Goal: Complete application form: Complete application form

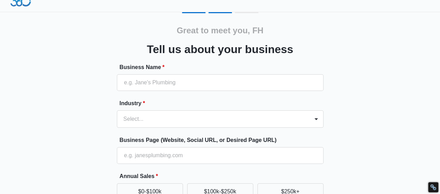
scroll to position [35, 0]
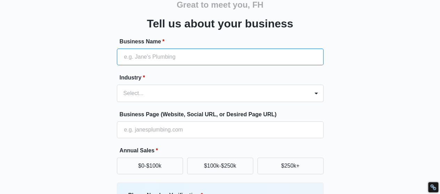
click at [150, 59] on input "Business Name *" at bounding box center [220, 57] width 206 height 17
paste input "FH Constructions"
type input "FH Constructions"
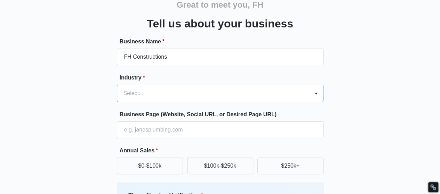
click at [152, 97] on form "Business Name * FH Constructions Industry * Select... Business Page (Website, S…" at bounding box center [220, 153] width 206 height 231
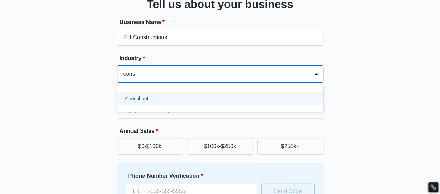
scroll to position [0, 0]
type input "con"
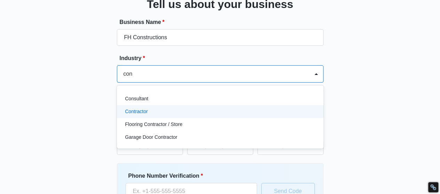
click at [165, 108] on div "Contractor" at bounding box center [219, 111] width 188 height 7
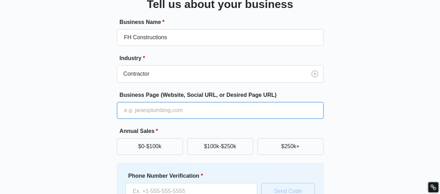
click at [146, 111] on input "Business Page (Website, Social URL, or Desired Page URL)" at bounding box center [220, 110] width 206 height 17
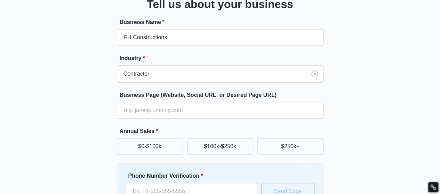
click at [72, 112] on div "Great to meet you, FH Tell us about your business Business Name * FH Constructi…" at bounding box center [219, 108] width 417 height 282
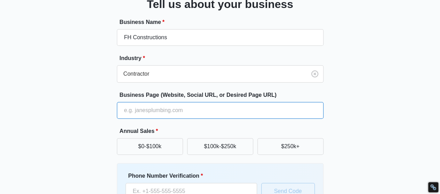
click at [147, 112] on input "Business Page (Website, Social URL, or Desired Page URL)" at bounding box center [220, 110] width 206 height 17
click at [162, 111] on input "Business Page (Website, Social URL, or Desired Page URL)" at bounding box center [220, 110] width 206 height 17
paste input "[URL][DOMAIN_NAME]"
drag, startPoint x: 190, startPoint y: 111, endPoint x: 334, endPoint y: 125, distance: 145.0
click at [334, 125] on div "Great to meet you, FH Tell us about your business Business Name * FH Constructi…" at bounding box center [219, 108] width 417 height 282
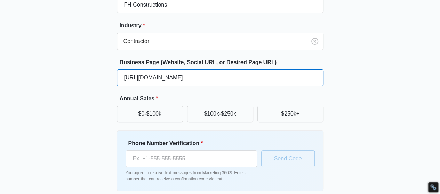
scroll to position [116, 0]
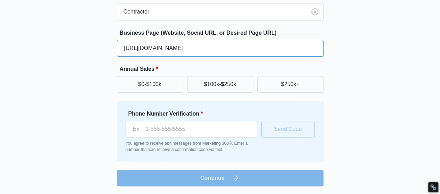
type input "[URL][DOMAIN_NAME]"
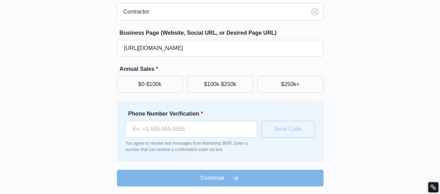
click at [80, 86] on div "Great to meet you, FH Tell us about your business Business Name * FH Constructi…" at bounding box center [219, 46] width 417 height 282
click at [148, 84] on button "$0-$100k" at bounding box center [150, 84] width 66 height 17
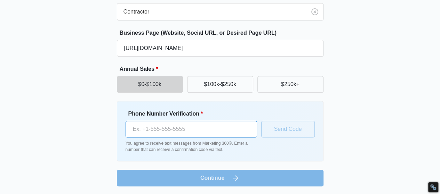
click at [173, 132] on input "Phone Number Verification *" at bounding box center [190, 129] width 131 height 17
click at [184, 121] on input "Phone Number Verification *" at bounding box center [190, 129] width 131 height 17
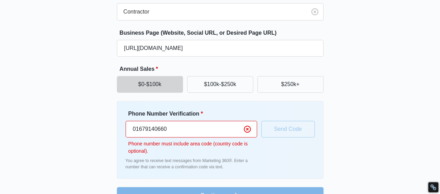
click at [133, 129] on input "01679140660" at bounding box center [190, 129] width 131 height 17
type input "[PHONE_NUMBER]"
click at [246, 132] on icon "Clear" at bounding box center [247, 129] width 7 height 7
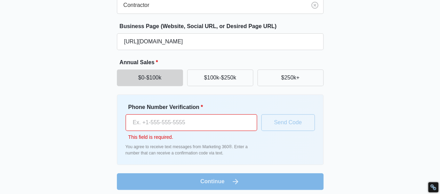
scroll to position [127, 0]
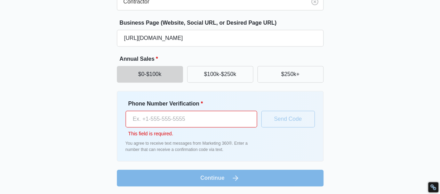
click at [202, 108] on div "Phone Number Verification * This field is required." at bounding box center [190, 119] width 131 height 38
click at [170, 119] on input "Phone Number Verification *" at bounding box center [190, 119] width 131 height 17
paste input "[PHONE_NUMBER]"
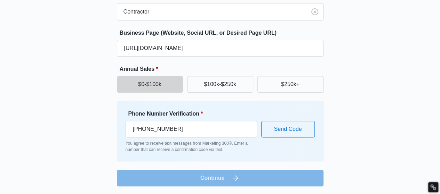
click at [224, 184] on form "Business Name * FH Constructions Industry * Contractor Business Page (Website, …" at bounding box center [220, 71] width 206 height 231
click at [220, 177] on form "Business Name * FH Constructions Industry * Contractor Business Page (Website, …" at bounding box center [220, 71] width 206 height 231
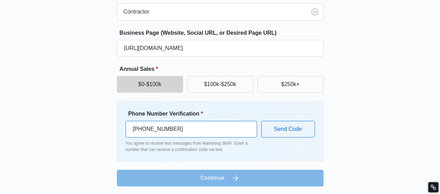
drag, startPoint x: 136, startPoint y: 128, endPoint x: 81, endPoint y: 131, distance: 55.3
click at [81, 131] on div "Great to meet you, FH Tell us about your business Business Name * FH Constructi…" at bounding box center [219, 46] width 417 height 282
type input "(929) 888-297"
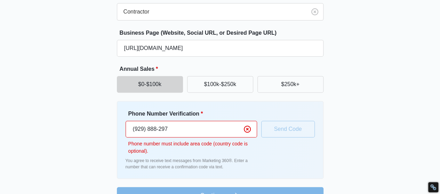
click at [162, 131] on input "(929) 888-297" at bounding box center [190, 129] width 131 height 17
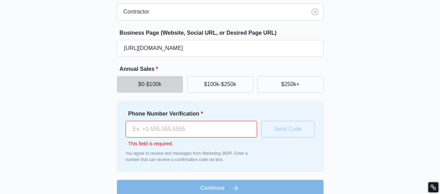
paste input "[PHONE_NUMBER]"
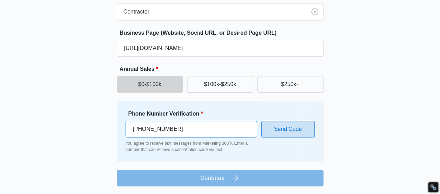
type input "[PHONE_NUMBER]"
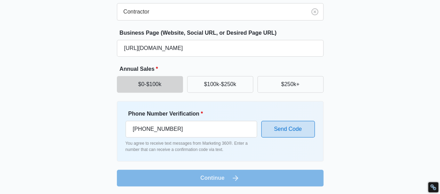
click at [287, 133] on button "Send Code" at bounding box center [288, 129] width 54 height 17
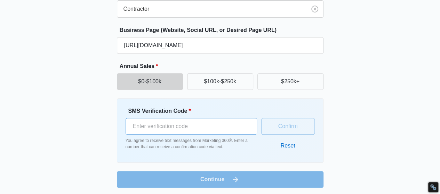
scroll to position [121, 0]
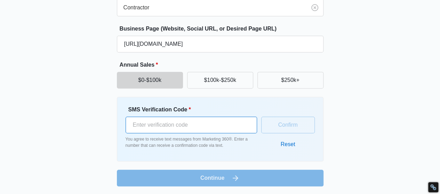
click at [161, 122] on input "SMS Verification Code *" at bounding box center [190, 125] width 131 height 17
paste input "080423"
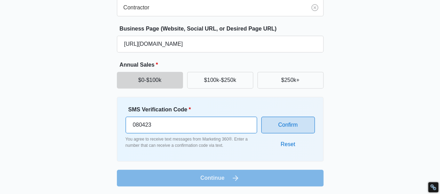
type input "080423"
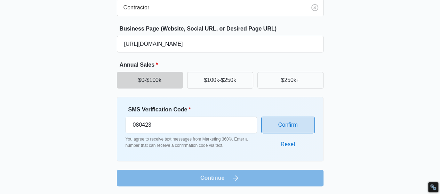
click at [283, 121] on button "Confirm" at bounding box center [288, 125] width 54 height 17
click at [207, 177] on form "Business Name * FH Constructions Industry * Contractor Business Page (Website, …" at bounding box center [220, 69] width 206 height 235
click at [286, 124] on button "Confirm" at bounding box center [288, 125] width 54 height 17
click at [215, 181] on form "Business Name * FH Constructions Industry * Contractor Business Page (Website, …" at bounding box center [220, 69] width 206 height 235
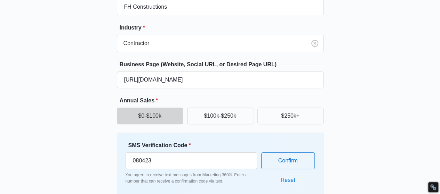
scroll to position [139, 0]
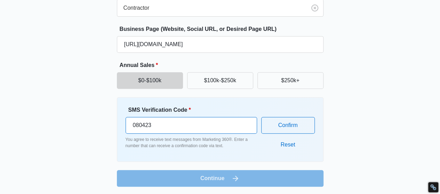
click at [131, 127] on input "080423" at bounding box center [190, 125] width 131 height 17
click at [141, 126] on input "080423" at bounding box center [190, 125] width 131 height 17
click at [142, 126] on input "080423" at bounding box center [190, 125] width 131 height 17
click at [289, 143] on button "Reset" at bounding box center [288, 145] width 29 height 17
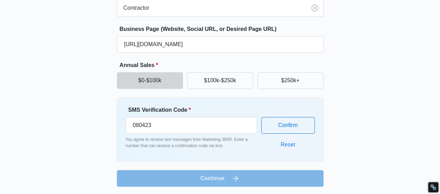
scroll to position [116, 0]
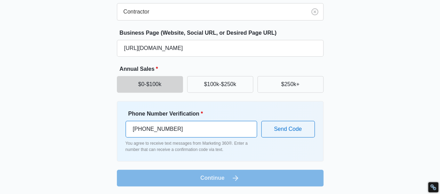
click at [140, 130] on input "[PHONE_NUMBER]" at bounding box center [190, 129] width 131 height 17
drag, startPoint x: 140, startPoint y: 132, endPoint x: 235, endPoint y: 133, distance: 95.3
click at [235, 133] on input "[PHONE_NUMBER]" at bounding box center [190, 129] width 131 height 17
paste input "tel"
type input "[PHONE_NUMBER]"
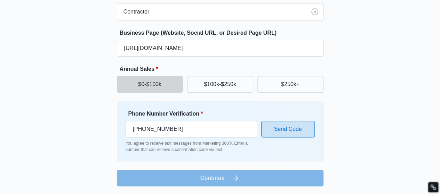
click at [285, 125] on button "Send Code" at bounding box center [288, 129] width 54 height 17
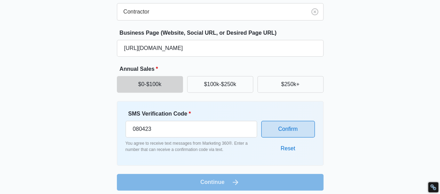
click at [279, 127] on button "Confirm" at bounding box center [288, 129] width 54 height 17
click at [202, 193] on div "Great to meet you, FH Tell us about your business The provided code was invalid…" at bounding box center [219, 42] width 417 height 313
click at [202, 182] on form "Business Name * FH Constructions Industry * Contractor Business Page (Website, …" at bounding box center [220, 73] width 206 height 235
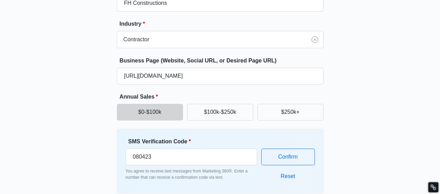
scroll to position [139, 0]
